Goal: Task Accomplishment & Management: Manage account settings

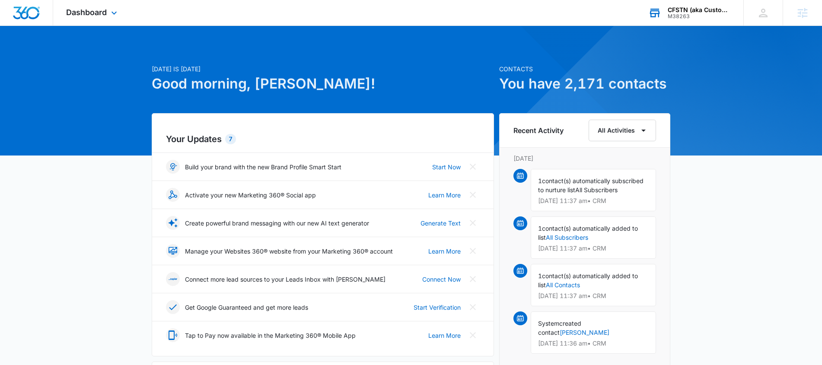
click at [697, 16] on div "M38263" at bounding box center [699, 16] width 63 height 6
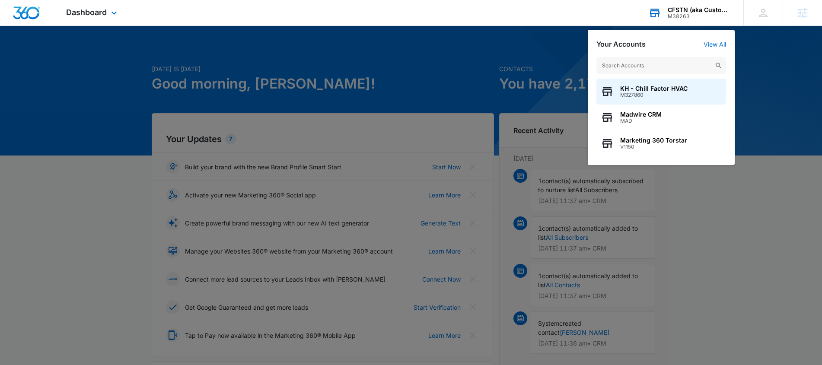
click at [670, 56] on div "KH - Chill Factor HVAC M327860 Madwire CRM MAD Marketing 360 Torstar V1150" at bounding box center [661, 106] width 147 height 117
click at [669, 63] on input "text" at bounding box center [661, 65] width 130 height 17
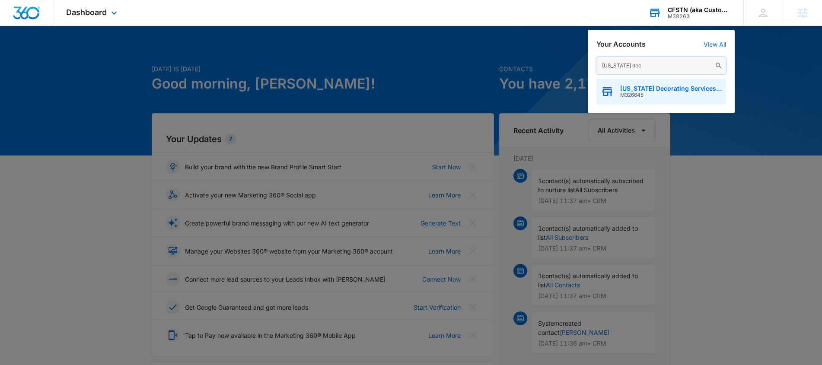
type input "[US_STATE] dec"
click at [682, 86] on span "[US_STATE] Decorating Services Inc" at bounding box center [671, 88] width 102 height 7
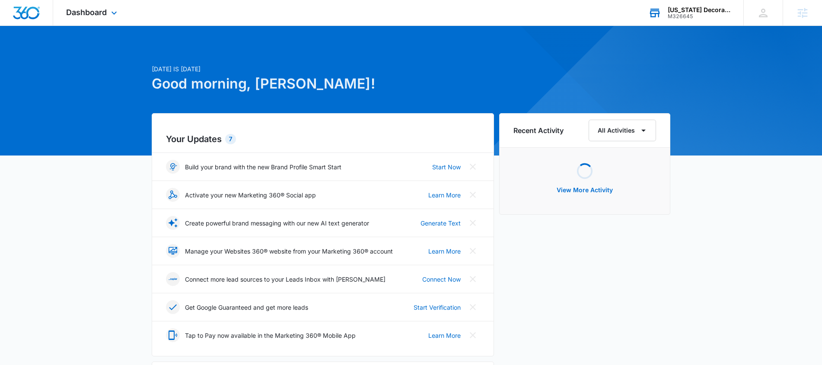
click at [92, 22] on div "Dashboard Apps Reputation Websites Forms CRM Email Social Payments POS Content …" at bounding box center [92, 12] width 79 height 25
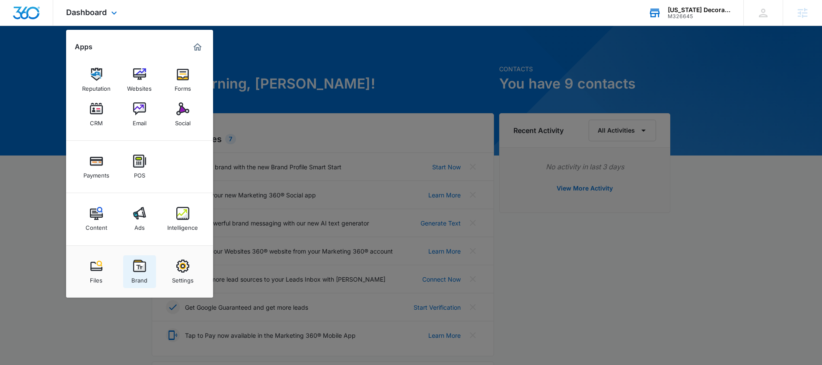
click at [137, 285] on link "Brand" at bounding box center [139, 271] width 33 height 33
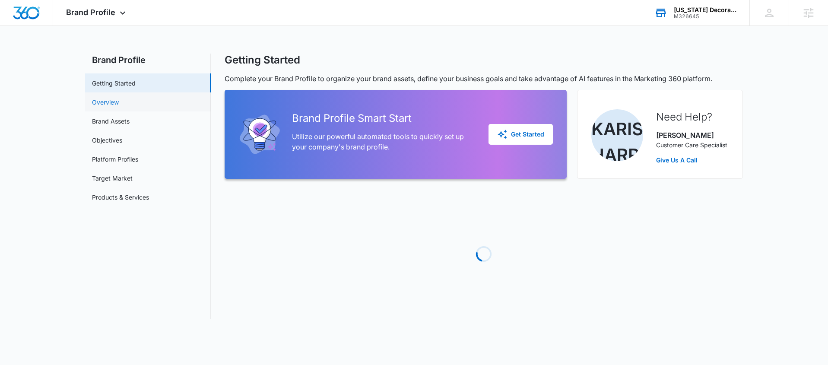
click at [118, 100] on link "Overview" at bounding box center [105, 102] width 27 height 9
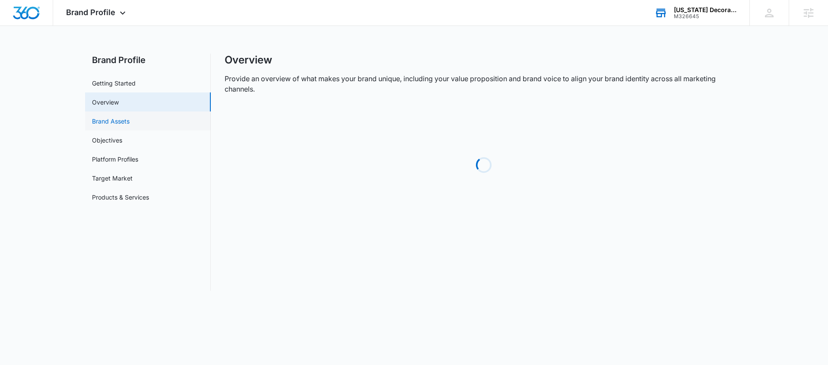
click at [125, 120] on link "Brand Assets" at bounding box center [111, 121] width 38 height 9
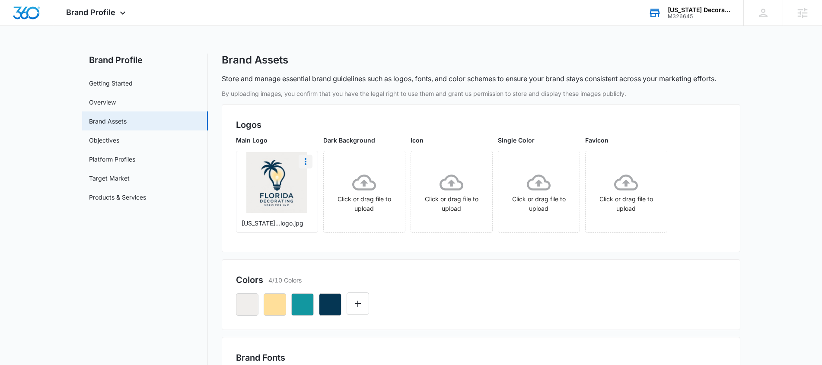
click at [306, 163] on icon "More" at bounding box center [305, 161] width 10 height 10
click at [346, 187] on button "Download" at bounding box center [328, 185] width 59 height 13
click at [326, 301] on icon "button" at bounding box center [330, 304] width 10 height 10
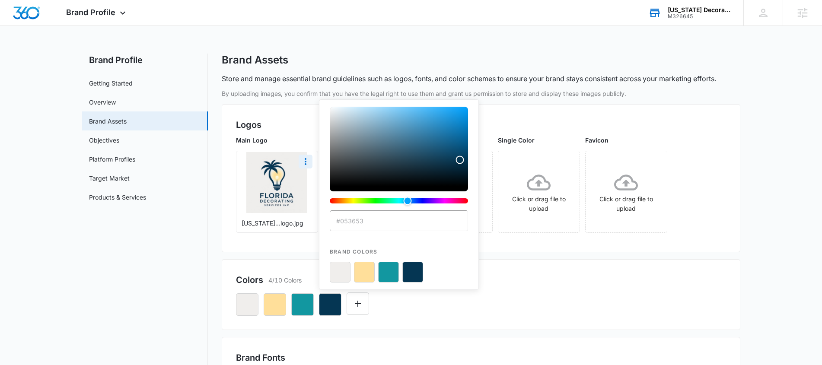
click at [481, 314] on div "#053653 Brand Colors" at bounding box center [481, 300] width 490 height 29
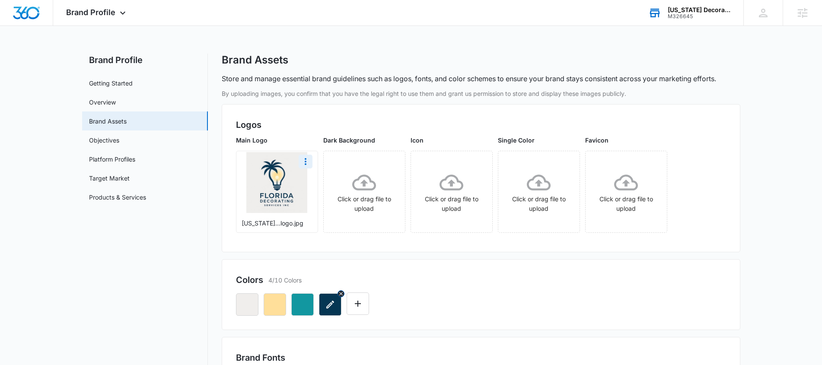
click at [321, 302] on button "button" at bounding box center [330, 304] width 22 height 22
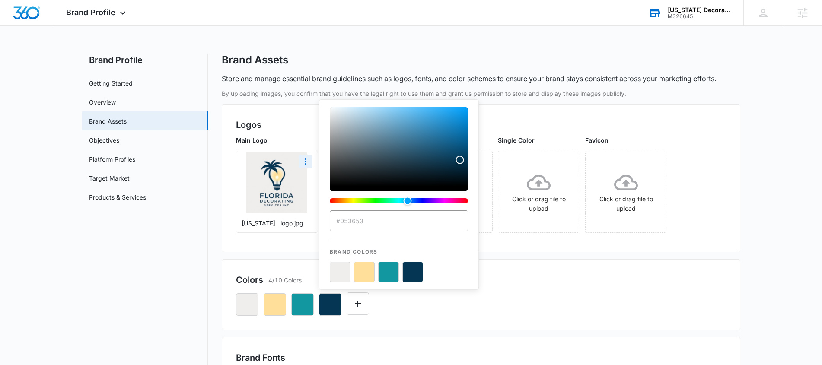
click at [576, 307] on div "#053653 Brand Colors" at bounding box center [481, 300] width 490 height 29
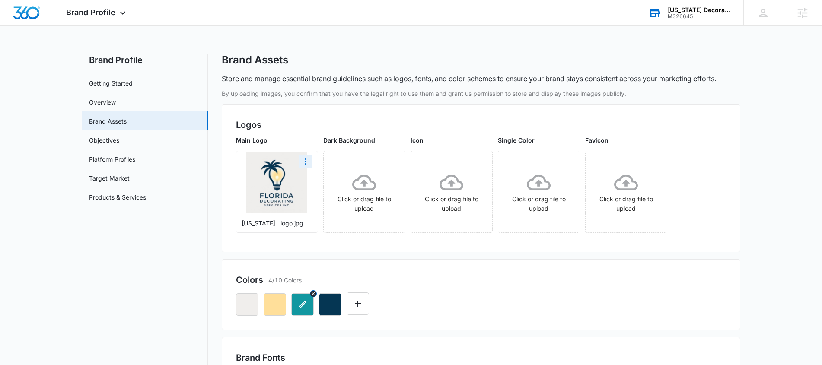
click at [298, 311] on button "button" at bounding box center [302, 304] width 22 height 22
click at [102, 12] on span "Brand Profile" at bounding box center [90, 12] width 49 height 9
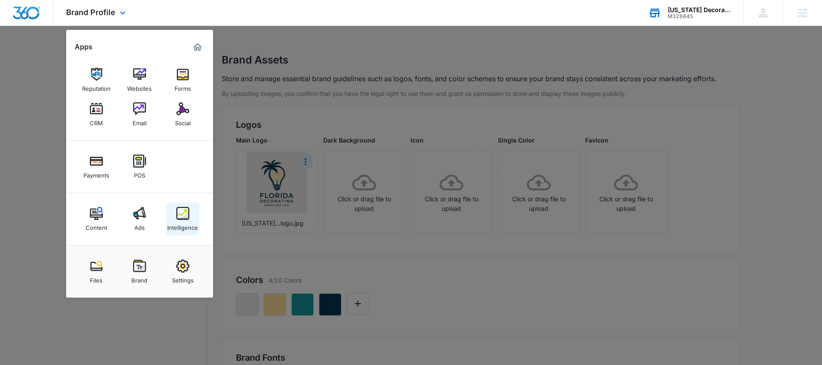
click at [182, 217] on img at bounding box center [182, 213] width 13 height 13
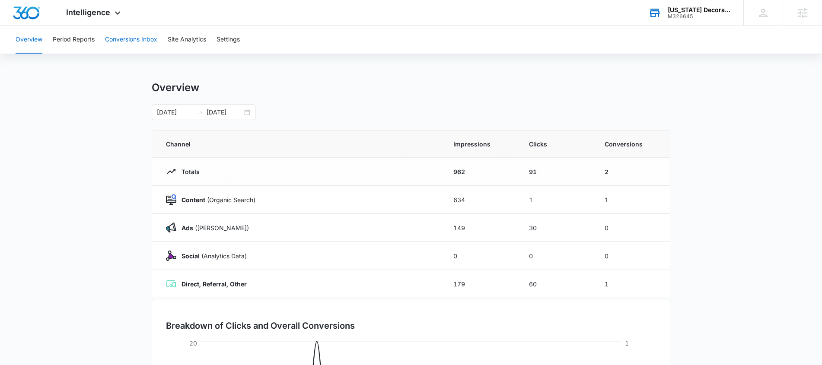
click at [134, 35] on button "Conversions Inbox" at bounding box center [131, 40] width 52 height 28
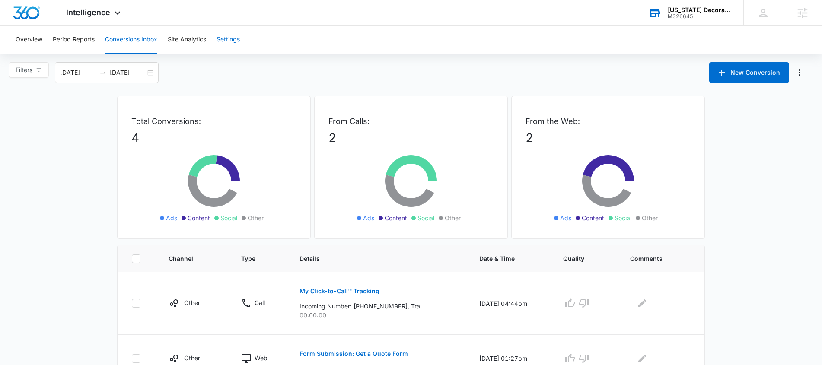
click at [226, 37] on button "Settings" at bounding box center [227, 40] width 23 height 28
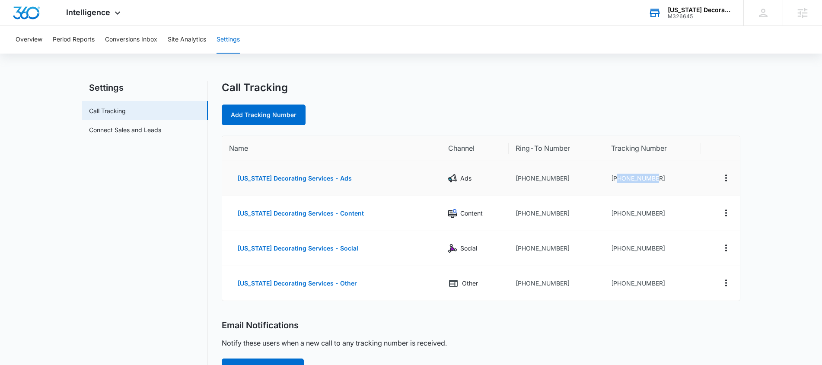
drag, startPoint x: 653, startPoint y: 178, endPoint x: 612, endPoint y: 181, distance: 41.6
click at [612, 181] on td "[PHONE_NUMBER]" at bounding box center [652, 178] width 97 height 35
copy td "4072786854"
click at [97, 11] on span "Intelligence" at bounding box center [88, 12] width 44 height 9
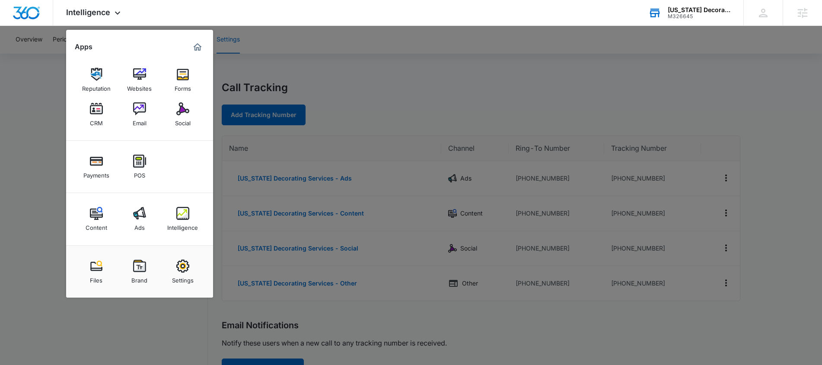
click at [145, 258] on link "Brand" at bounding box center [139, 271] width 33 height 33
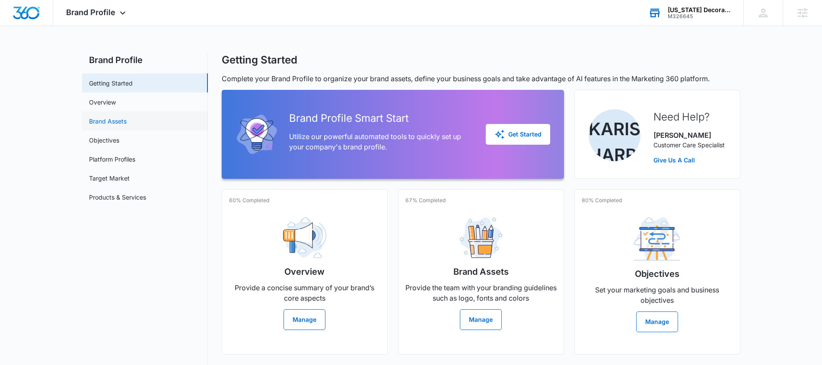
click at [124, 118] on link "Brand Assets" at bounding box center [108, 121] width 38 height 9
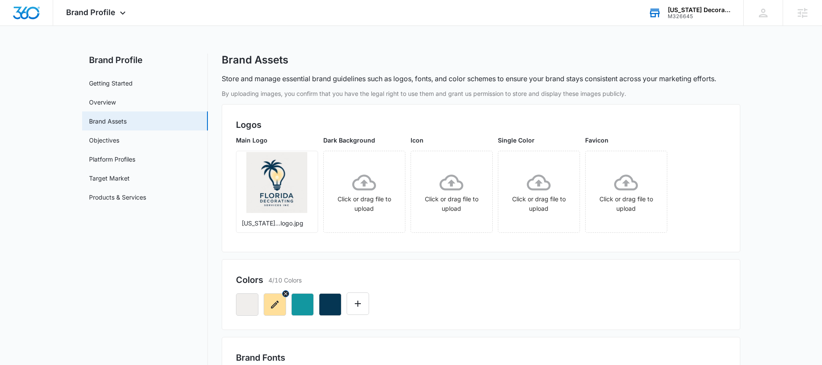
click at [277, 305] on icon "button" at bounding box center [275, 304] width 10 height 10
click at [623, 270] on div "Colors 4/10 Colors" at bounding box center [481, 294] width 518 height 71
click at [366, 187] on icon at bounding box center [364, 183] width 24 height 24
